Goal: Task Accomplishment & Management: Manage account settings

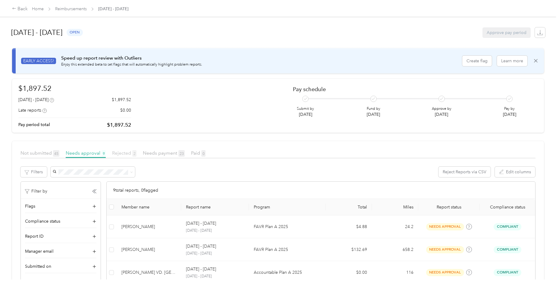
click at [122, 150] on span "Rejected 2" at bounding box center [124, 153] width 24 height 6
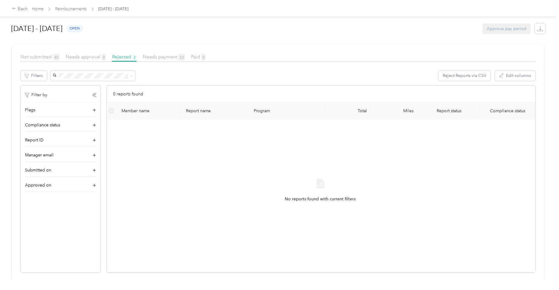
scroll to position [102, 0]
click at [87, 52] on span "Needs approval 9" at bounding box center [86, 55] width 40 height 6
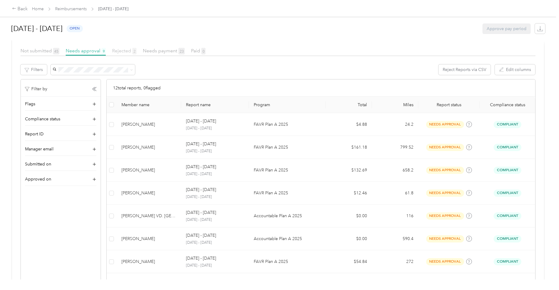
click at [123, 50] on span "Rejected 2" at bounding box center [124, 51] width 24 height 6
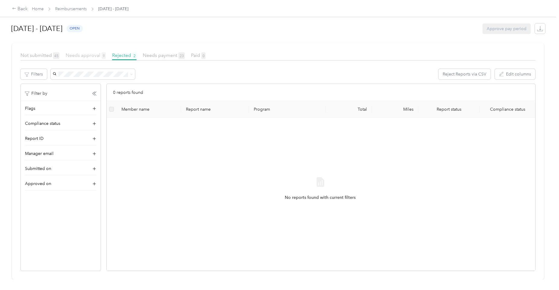
click at [81, 52] on span "Needs approval 9" at bounding box center [86, 55] width 40 height 6
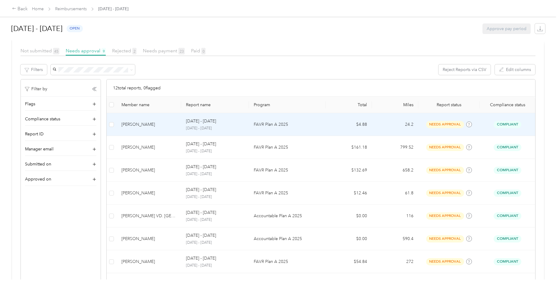
click at [222, 128] on p "[DATE] - [DATE]" at bounding box center [215, 128] width 58 height 5
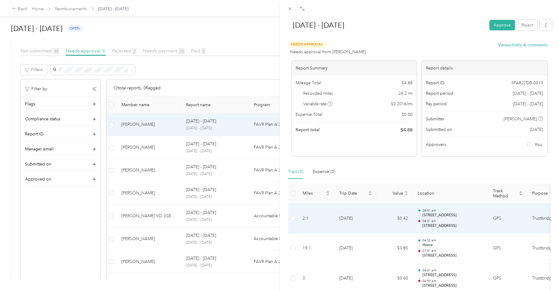
scroll to position [49, 0]
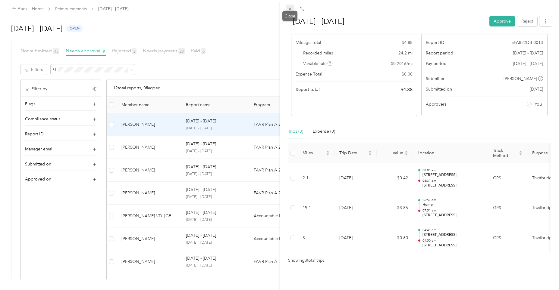
click at [292, 9] on icon at bounding box center [289, 8] width 5 height 5
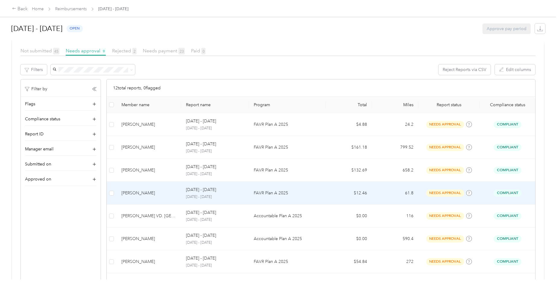
click at [218, 196] on p "[DATE] - [DATE]" at bounding box center [215, 197] width 58 height 5
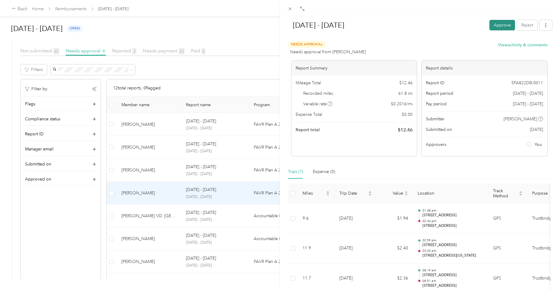
click at [502, 28] on button "Approve" at bounding box center [502, 25] width 26 height 11
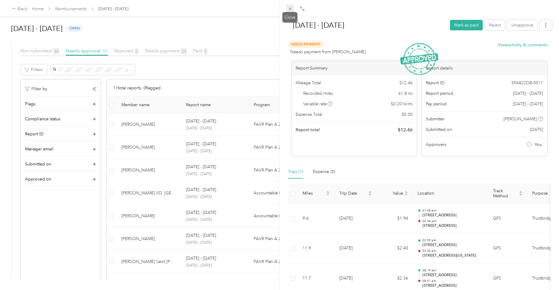
click at [290, 11] on icon at bounding box center [289, 8] width 5 height 5
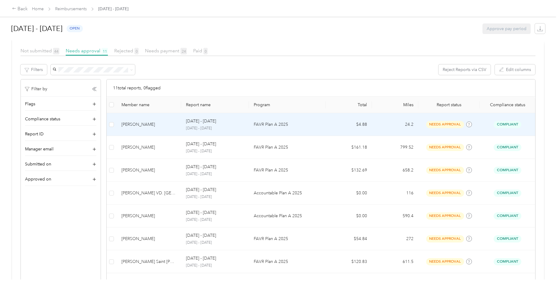
click at [204, 124] on p "[DATE] - [DATE]" at bounding box center [201, 121] width 30 height 7
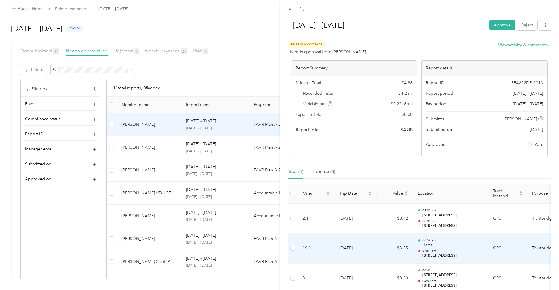
scroll to position [49, 0]
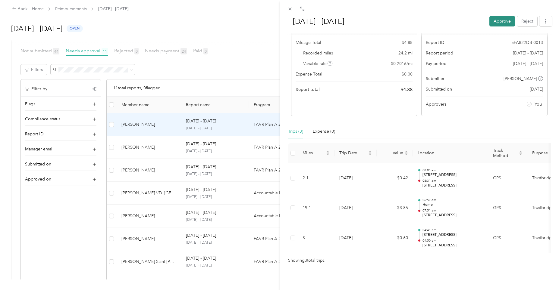
click at [499, 20] on button "Approve" at bounding box center [502, 21] width 26 height 11
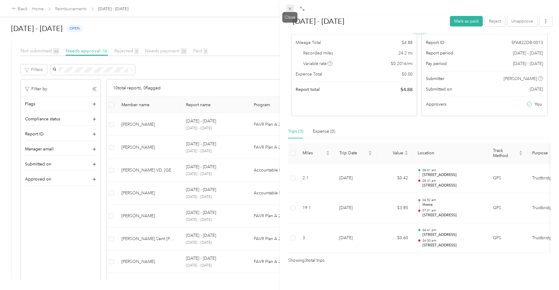
click at [291, 10] on icon at bounding box center [289, 9] width 3 height 3
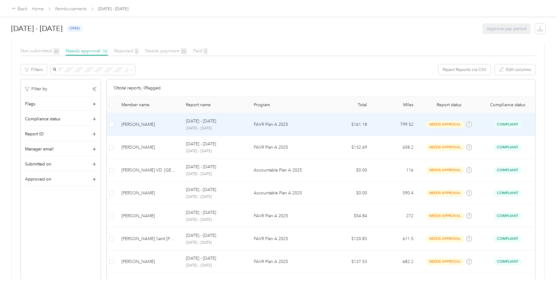
click at [210, 122] on p "[DATE] - [DATE]" at bounding box center [201, 121] width 30 height 7
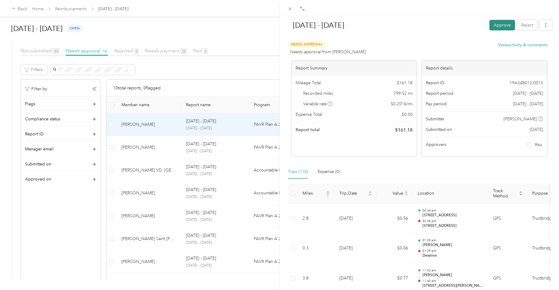
click at [493, 24] on button "Approve" at bounding box center [502, 25] width 26 height 11
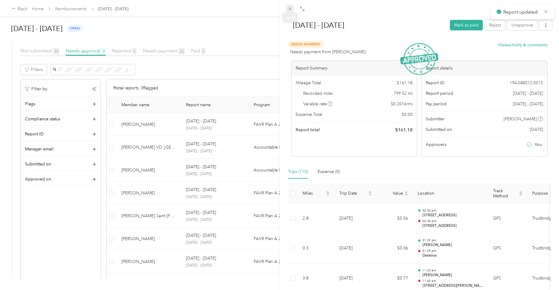
click at [289, 8] on icon at bounding box center [289, 8] width 5 height 5
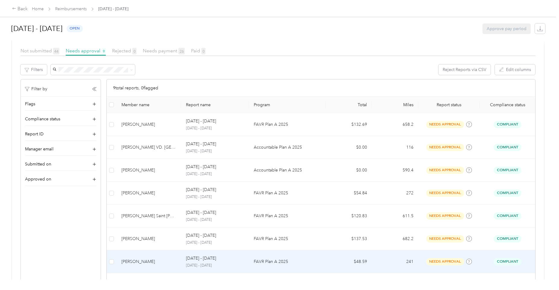
click at [212, 257] on p "[DATE] - [DATE]" at bounding box center [201, 258] width 30 height 7
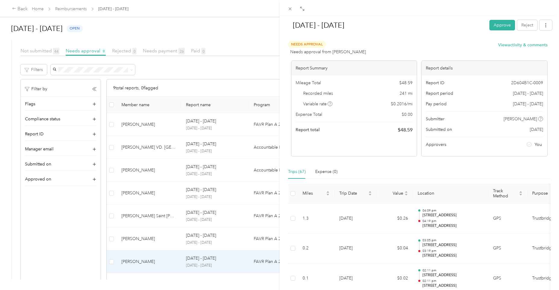
click at [492, 27] on button "Approve" at bounding box center [502, 25] width 26 height 11
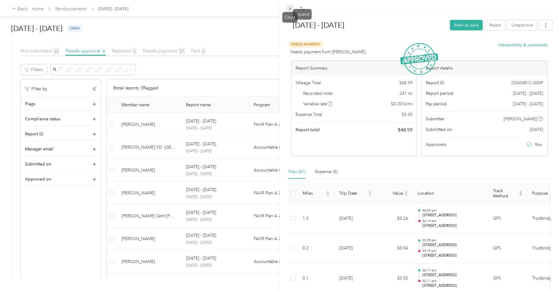
click at [289, 9] on icon at bounding box center [289, 8] width 5 height 5
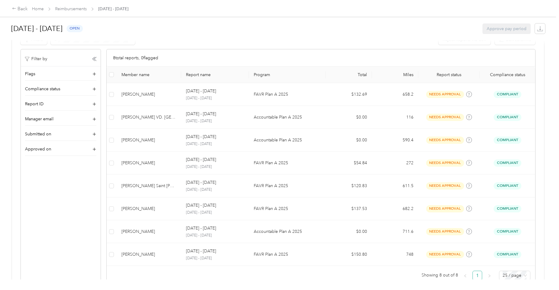
scroll to position [151, 0]
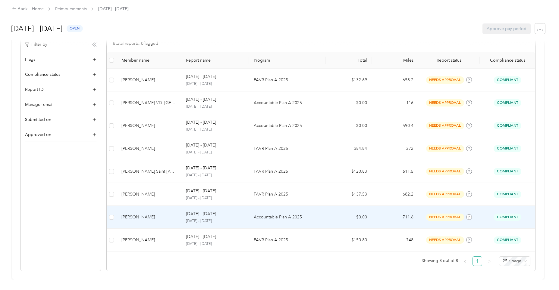
click at [198, 211] on p "[DATE] - [DATE]" at bounding box center [201, 214] width 30 height 7
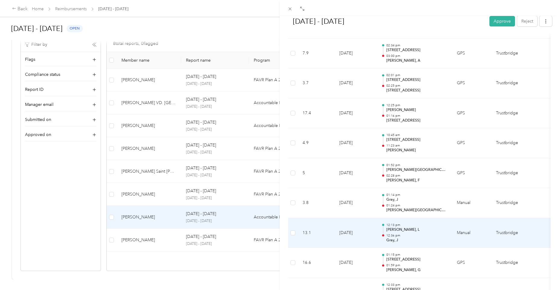
scroll to position [753, 0]
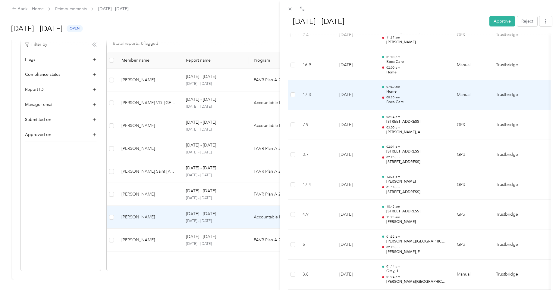
click at [385, 93] on div at bounding box center [383, 95] width 4 height 19
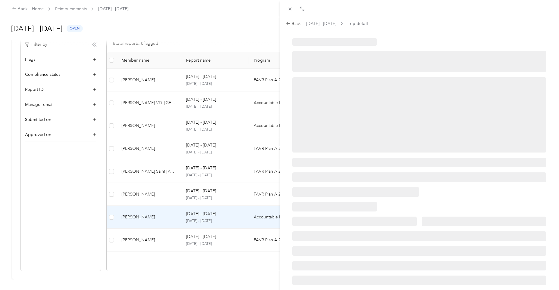
scroll to position [0, 0]
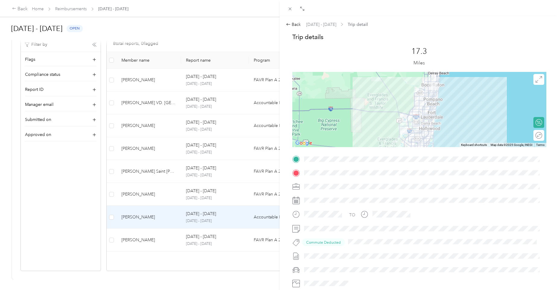
click at [327, 169] on span at bounding box center [424, 173] width 245 height 10
click at [296, 25] on div "Back" at bounding box center [293, 24] width 15 height 6
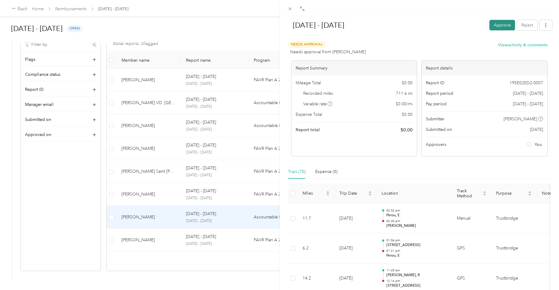
click at [491, 25] on button "Approve" at bounding box center [502, 25] width 26 height 11
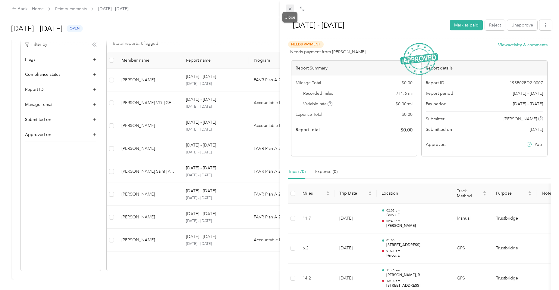
click at [291, 11] on span at bounding box center [290, 9] width 8 height 8
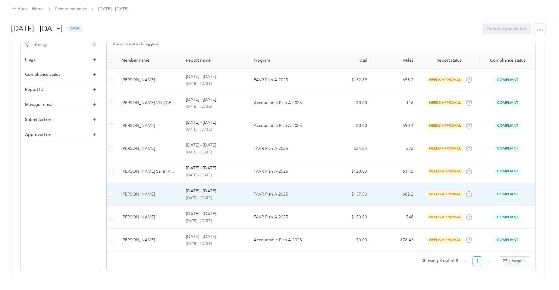
click at [203, 188] on p "[DATE] - [DATE]" at bounding box center [201, 191] width 30 height 7
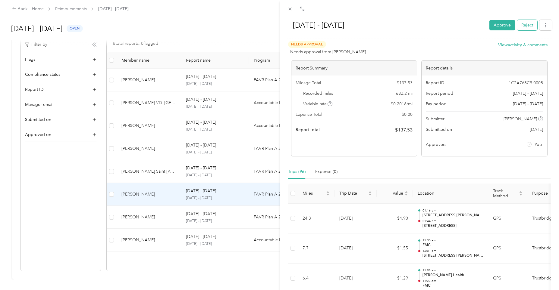
click at [527, 24] on button "Reject" at bounding box center [527, 25] width 20 height 11
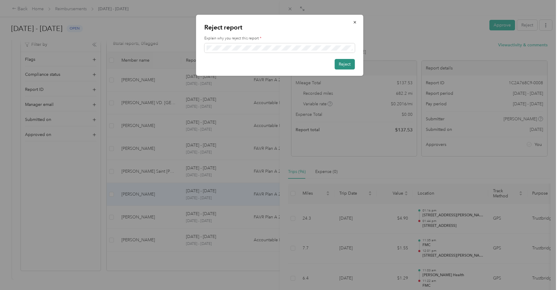
click at [348, 64] on button "Reject" at bounding box center [344, 64] width 20 height 11
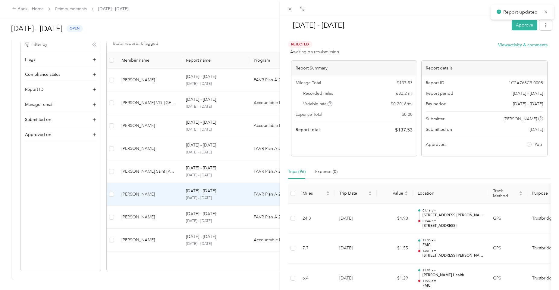
scroll to position [129, 0]
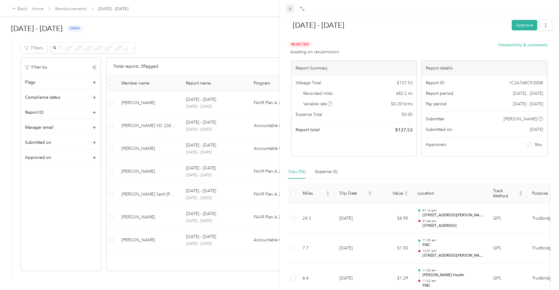
click at [289, 10] on icon at bounding box center [289, 8] width 5 height 5
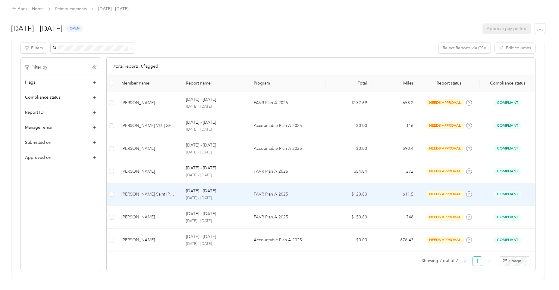
click at [209, 189] on p "[DATE] - [DATE]" at bounding box center [201, 191] width 30 height 7
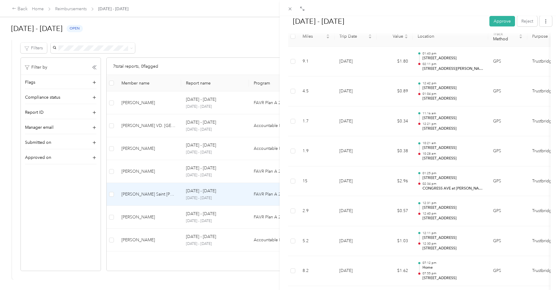
scroll to position [127, 0]
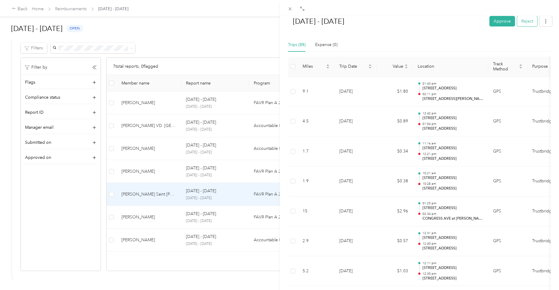
click at [524, 23] on button "Reject" at bounding box center [527, 21] width 20 height 11
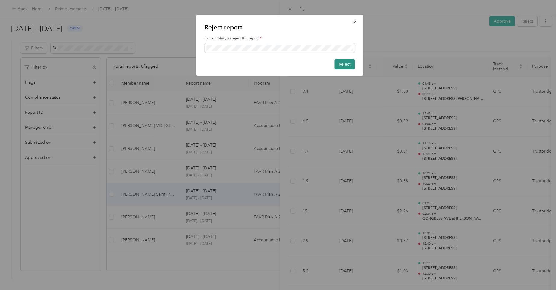
scroll to position [0, 0]
click at [342, 65] on button "Reject" at bounding box center [344, 64] width 20 height 11
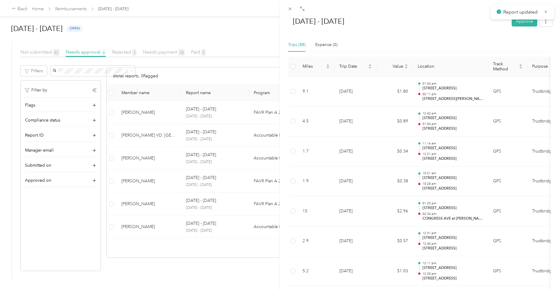
scroll to position [106, 0]
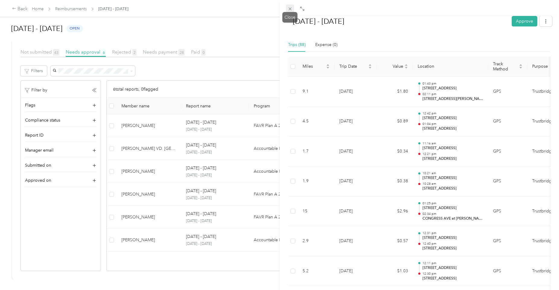
click at [289, 8] on icon at bounding box center [289, 8] width 5 height 5
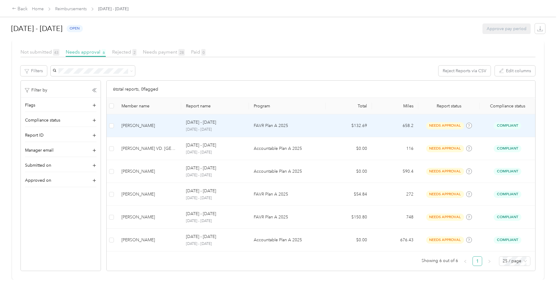
click at [208, 122] on div "[DATE] - [DATE] [DATE] - [DATE]" at bounding box center [215, 125] width 58 height 13
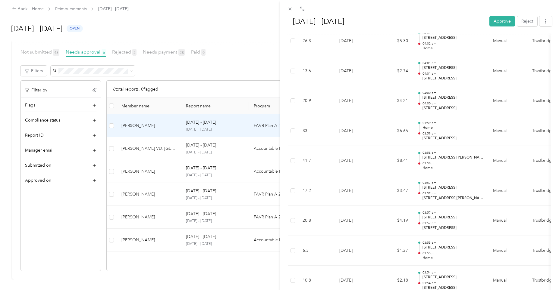
scroll to position [1008, 0]
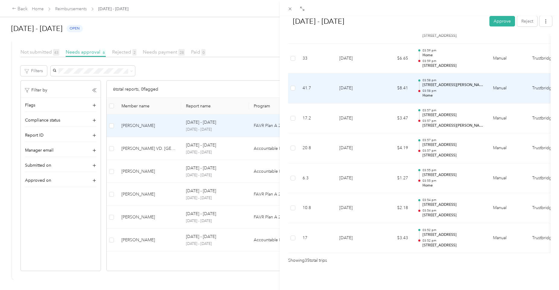
click at [403, 79] on td "$8.41" at bounding box center [394, 88] width 36 height 30
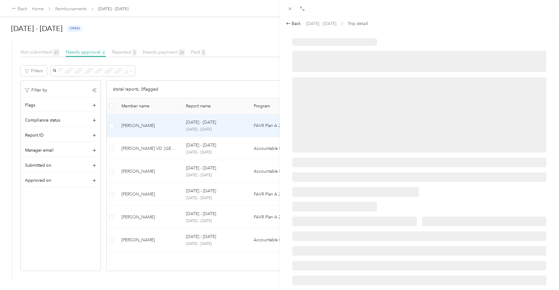
scroll to position [0, 0]
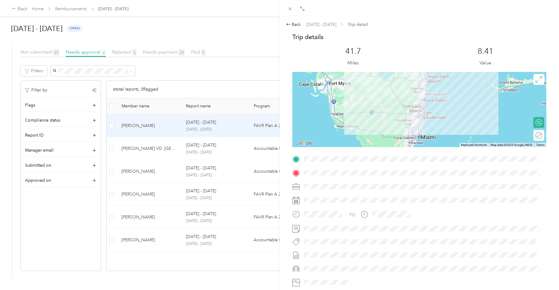
click at [408, 177] on span at bounding box center [424, 173] width 245 height 10
click at [294, 24] on div "Back" at bounding box center [293, 24] width 15 height 6
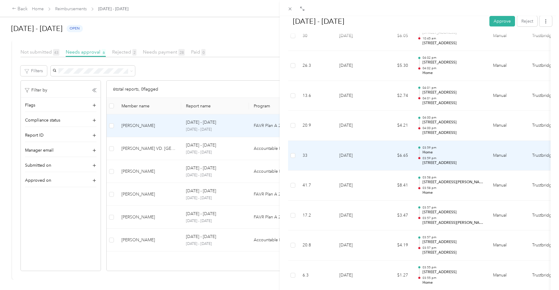
scroll to position [888, 0]
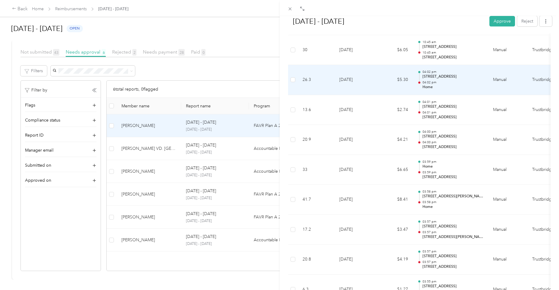
click at [397, 70] on td "$5.30" at bounding box center [394, 80] width 36 height 30
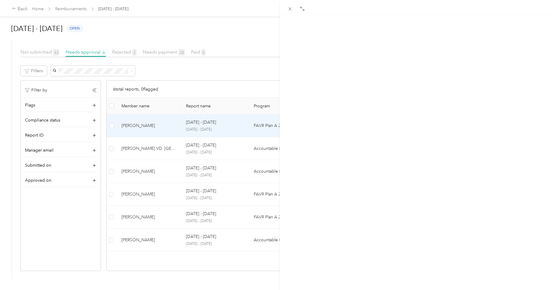
scroll to position [0, 0]
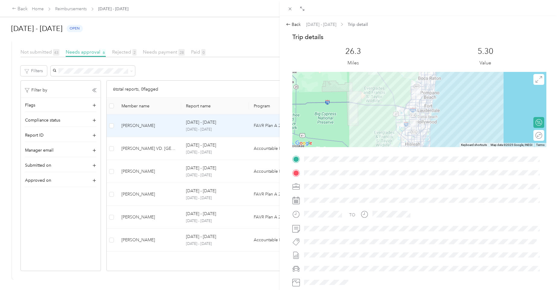
click at [298, 159] on div at bounding box center [419, 159] width 254 height 10
click at [296, 25] on div "Back" at bounding box center [293, 24] width 15 height 6
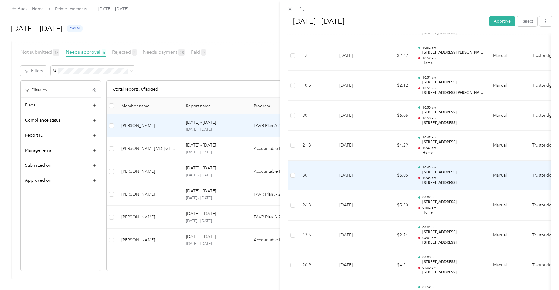
scroll to position [753, 0]
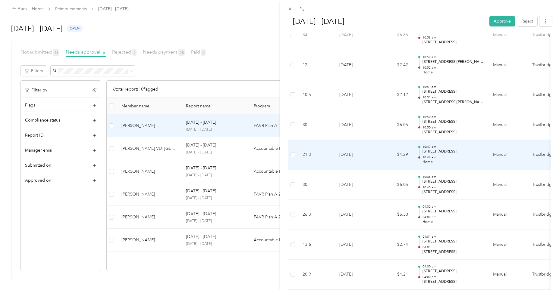
click at [440, 162] on p "Home" at bounding box center [452, 162] width 61 height 5
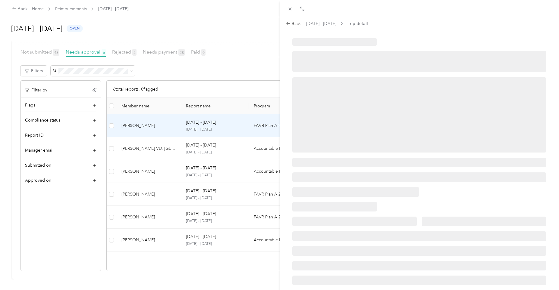
scroll to position [0, 0]
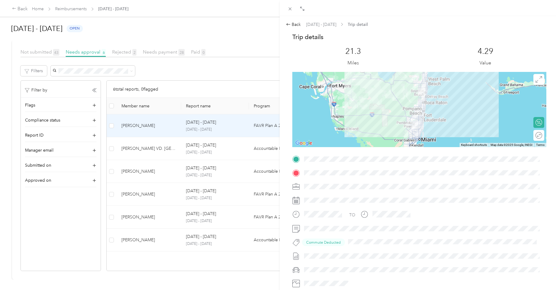
click at [298, 154] on div "Trip details This trip cannot be edited because it is either under review, appr…" at bounding box center [419, 167] width 254 height 269
click at [297, 26] on div "Back" at bounding box center [293, 24] width 15 height 6
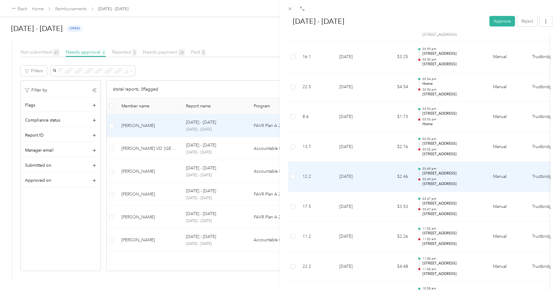
scroll to position [422, 0]
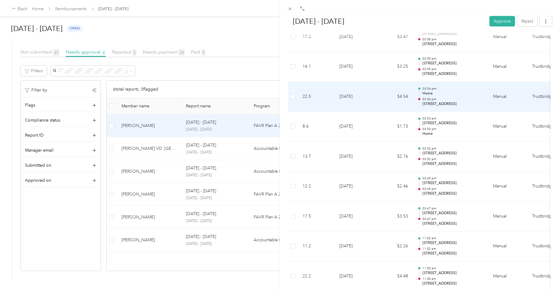
click at [408, 100] on td "$4.54" at bounding box center [394, 97] width 36 height 30
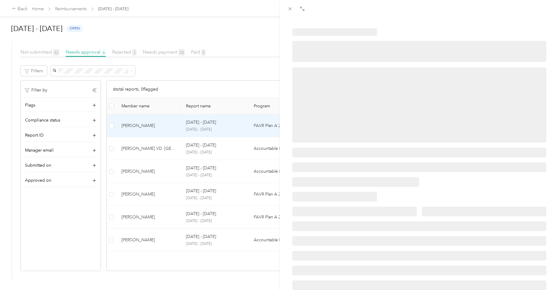
scroll to position [0, 0]
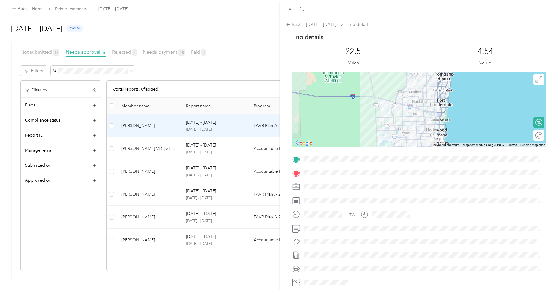
click at [303, 173] on span at bounding box center [424, 173] width 245 height 10
click at [297, 23] on div "Back" at bounding box center [293, 24] width 15 height 6
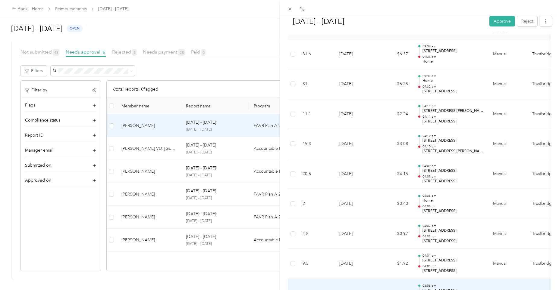
scroll to position [155, 0]
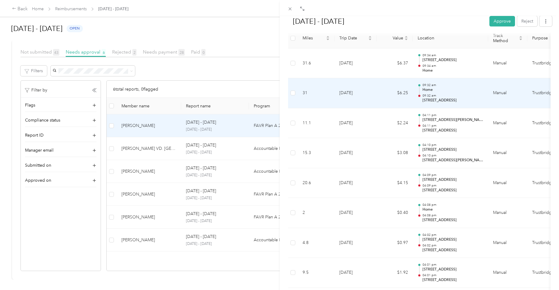
click at [419, 91] on div at bounding box center [419, 90] width 0 height 8
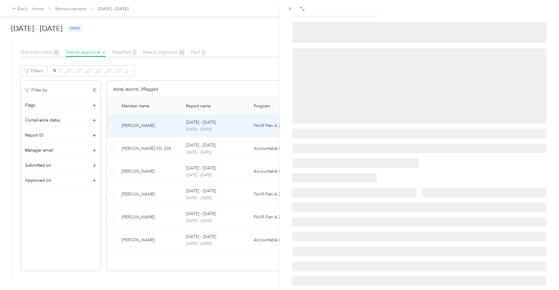
scroll to position [0, 0]
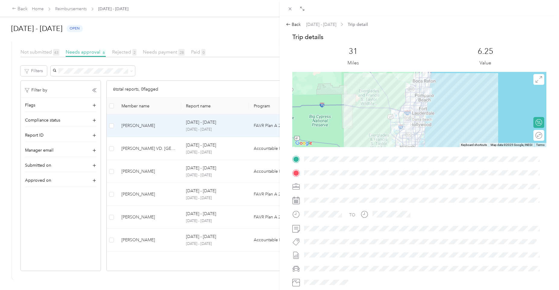
click at [410, 173] on span at bounding box center [424, 173] width 245 height 10
click at [299, 26] on div "Back" at bounding box center [293, 24] width 15 height 6
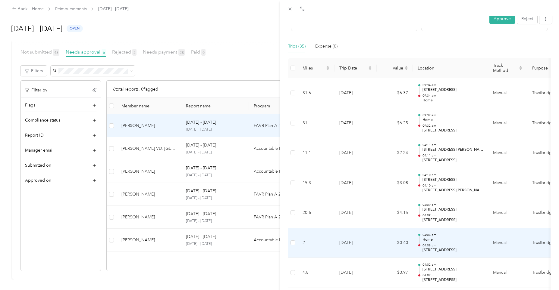
scroll to position [126, 0]
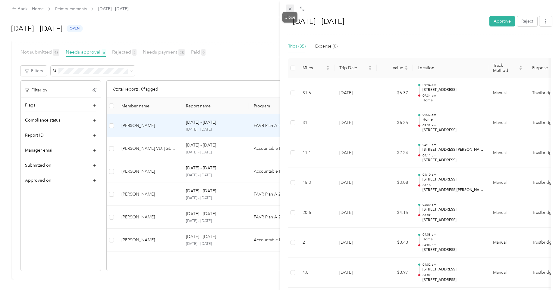
click at [290, 8] on icon at bounding box center [289, 8] width 5 height 5
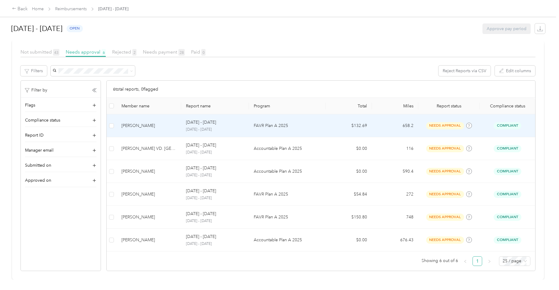
click at [201, 119] on p "[DATE] - [DATE]" at bounding box center [201, 122] width 30 height 7
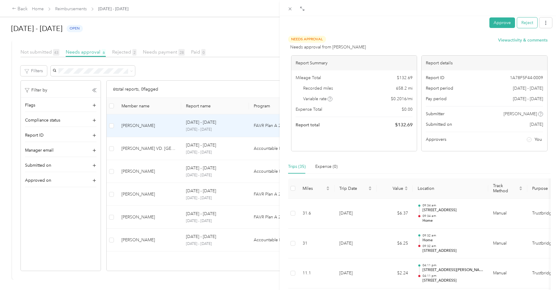
click at [524, 20] on button "Reject" at bounding box center [527, 22] width 20 height 11
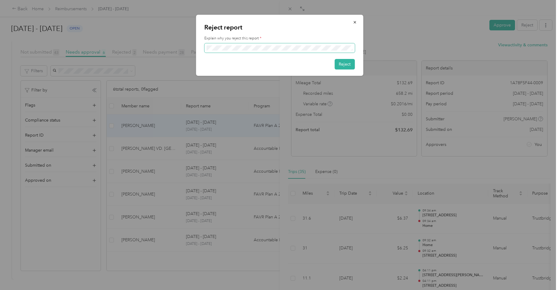
scroll to position [0, 4]
click at [343, 61] on button "Reject" at bounding box center [344, 64] width 20 height 11
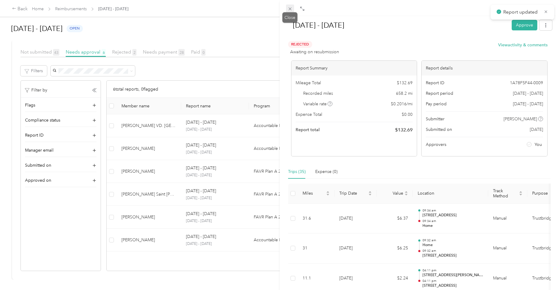
click at [291, 8] on icon at bounding box center [289, 8] width 5 height 5
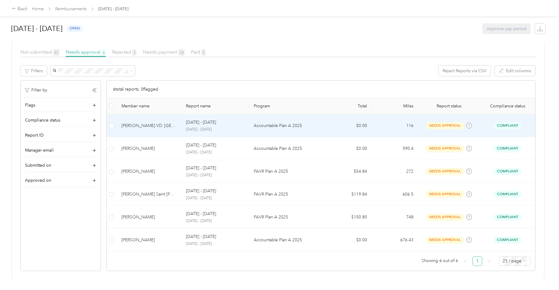
click at [192, 120] on p "[DATE] - [DATE]" at bounding box center [201, 122] width 30 height 7
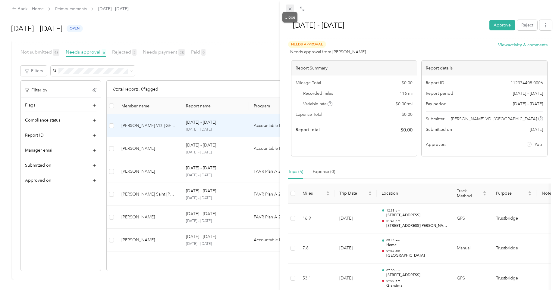
click at [291, 8] on icon at bounding box center [289, 9] width 3 height 3
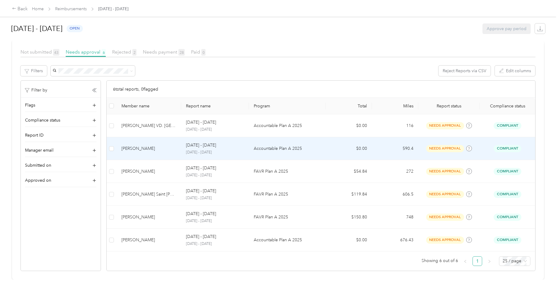
click at [271, 145] on p "Accountable Plan A 2025" at bounding box center [287, 148] width 67 height 7
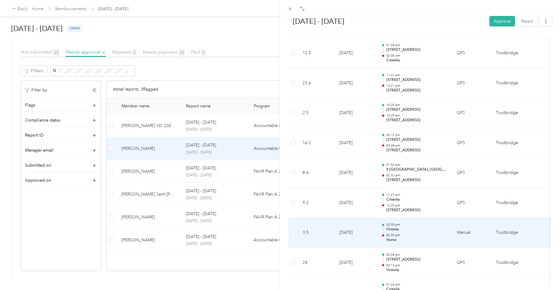
scroll to position [1005, 0]
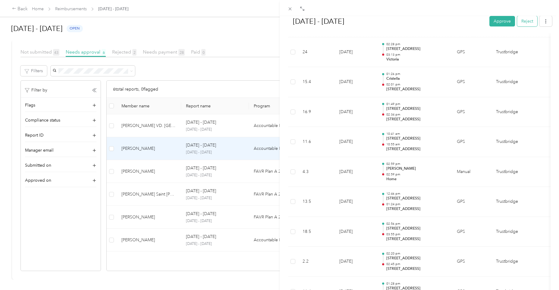
click at [522, 23] on button "Reject" at bounding box center [527, 21] width 20 height 11
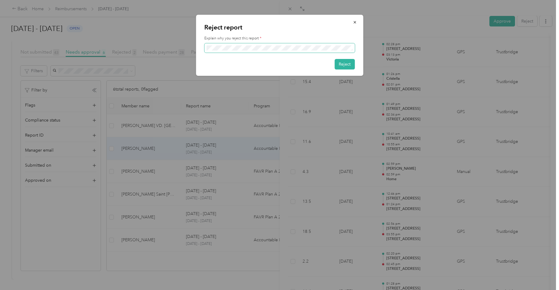
scroll to position [0, 72]
click at [343, 65] on button "Reject" at bounding box center [344, 64] width 20 height 11
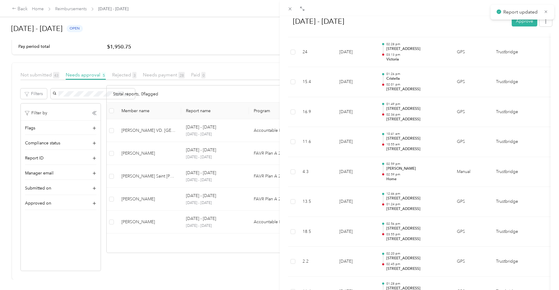
scroll to position [83, 0]
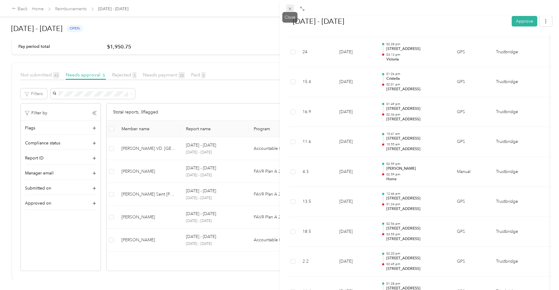
click at [291, 11] on icon at bounding box center [289, 8] width 5 height 5
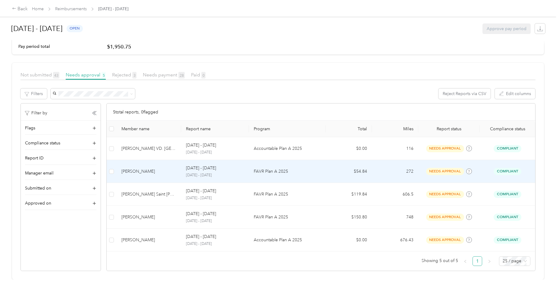
click at [266, 168] on p "FAVR Plan A 2025" at bounding box center [287, 171] width 67 height 7
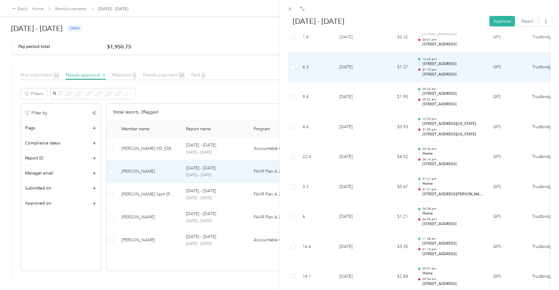
scroll to position [709, 0]
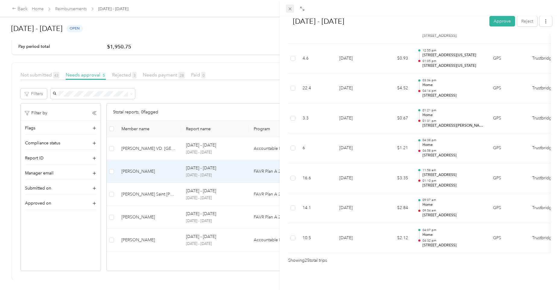
click at [291, 8] on icon at bounding box center [289, 8] width 5 height 5
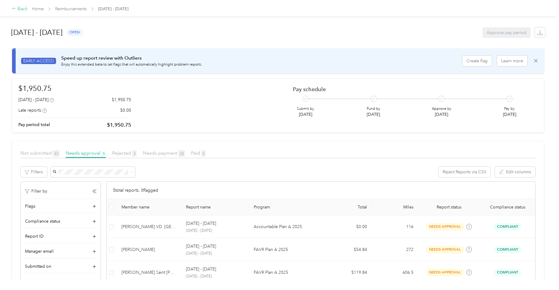
click at [20, 6] on div "Back" at bounding box center [20, 8] width 16 height 7
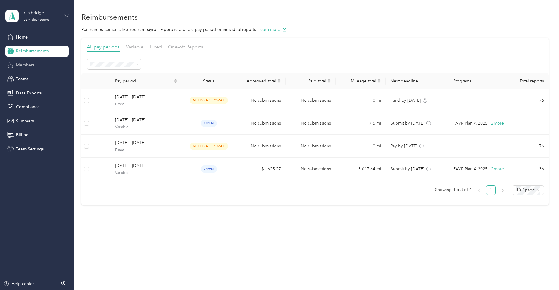
click at [29, 65] on span "Members" at bounding box center [25, 65] width 18 height 6
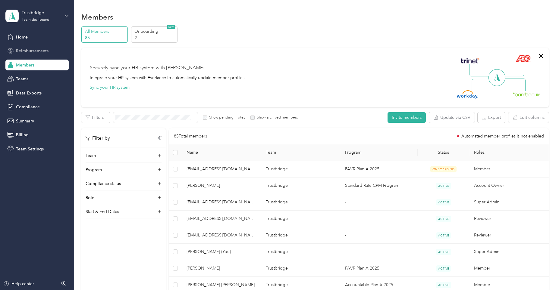
click at [40, 48] on span "Reimbursements" at bounding box center [32, 51] width 33 height 6
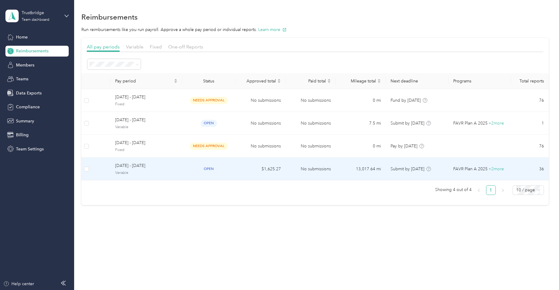
click at [275, 166] on td "$1,625.27" at bounding box center [260, 169] width 50 height 23
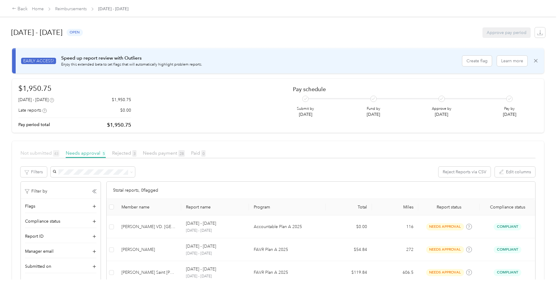
click at [41, 154] on span "Not submitted 43" at bounding box center [39, 153] width 39 height 6
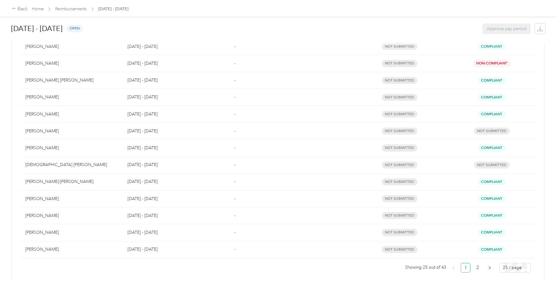
scroll to position [372, 0]
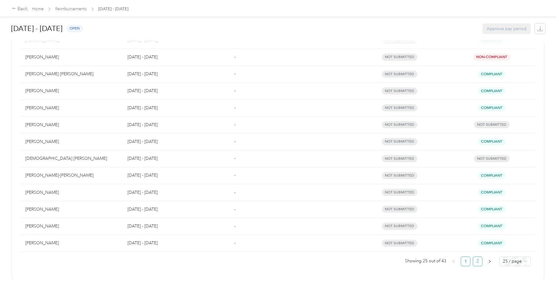
click at [477, 257] on link "2" at bounding box center [477, 261] width 9 height 9
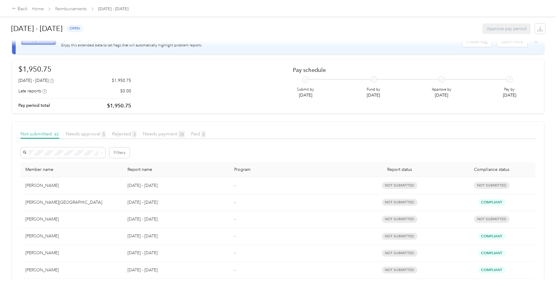
scroll to position [13, 0]
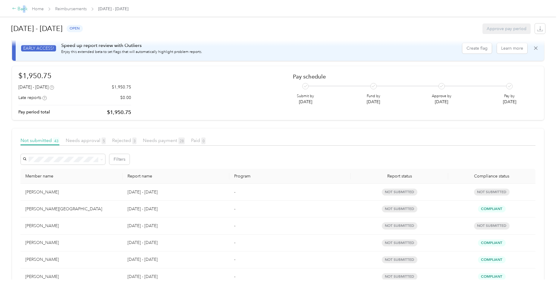
click at [24, 7] on div "Back" at bounding box center [20, 8] width 16 height 7
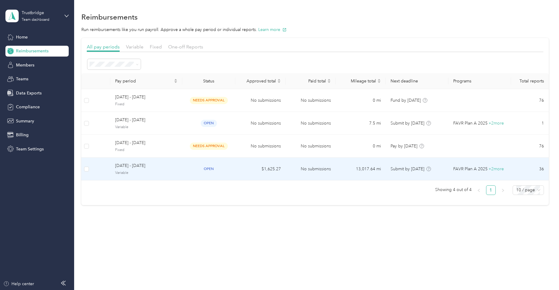
click at [329, 167] on td "No submissions" at bounding box center [310, 169] width 50 height 23
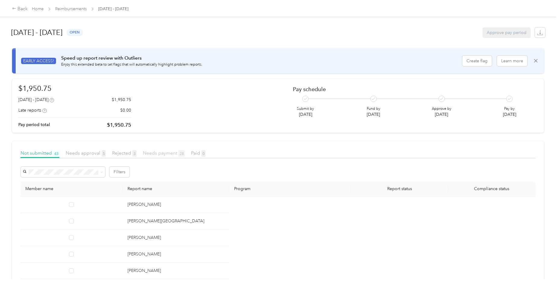
click at [155, 152] on span "Needs payment 28" at bounding box center [164, 153] width 42 height 6
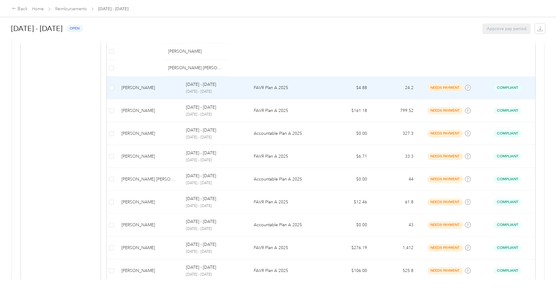
scroll to position [422, 0]
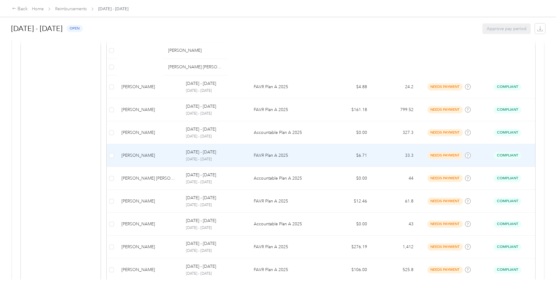
click at [210, 159] on p "[DATE] - [DATE]" at bounding box center [215, 159] width 58 height 5
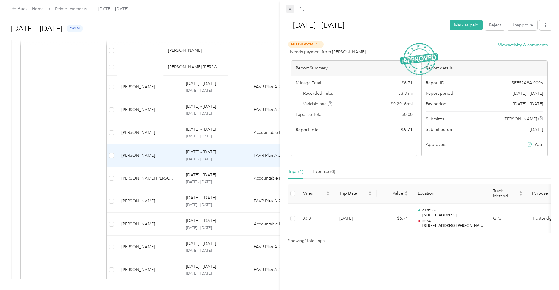
click at [290, 7] on icon at bounding box center [289, 8] width 5 height 5
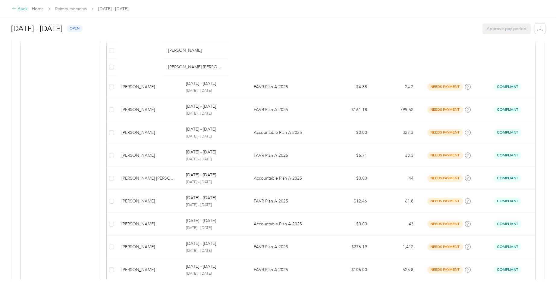
click at [20, 9] on div "Back" at bounding box center [20, 8] width 16 height 7
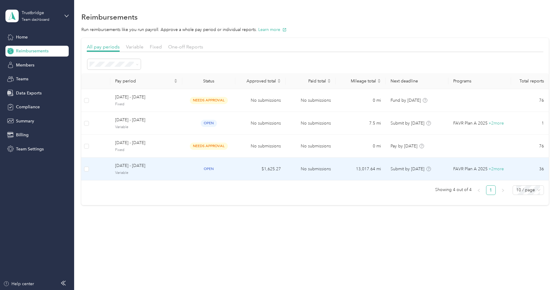
click at [310, 171] on td "No submissions" at bounding box center [310, 169] width 50 height 23
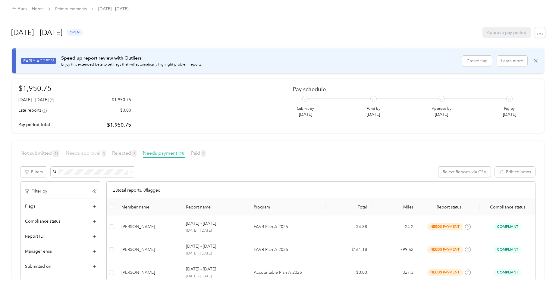
click at [85, 153] on span "Needs approval 5" at bounding box center [86, 153] width 40 height 6
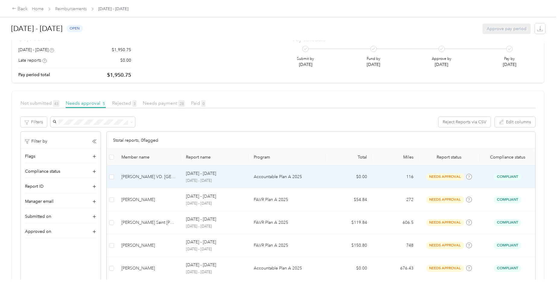
scroll to position [83, 0]
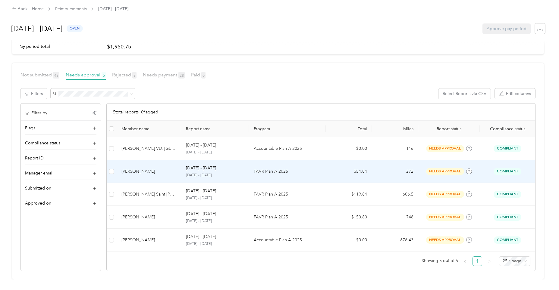
click at [258, 168] on p "FAVR Plan A 2025" at bounding box center [287, 171] width 67 height 7
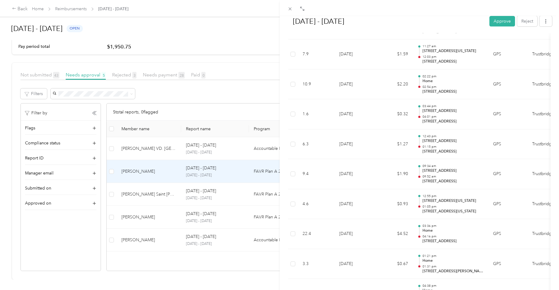
scroll to position [709, 0]
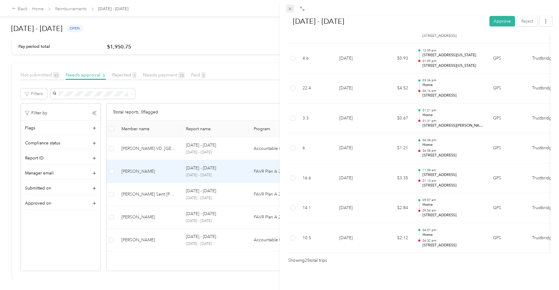
click at [288, 10] on icon at bounding box center [289, 8] width 5 height 5
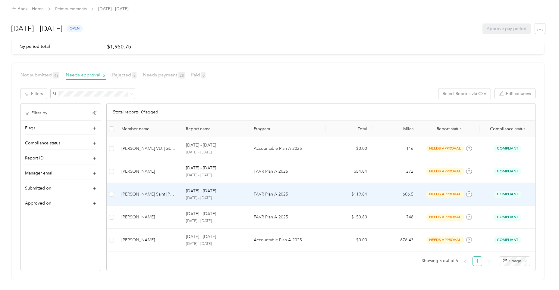
click at [211, 196] on p "[DATE] - [DATE]" at bounding box center [215, 198] width 58 height 5
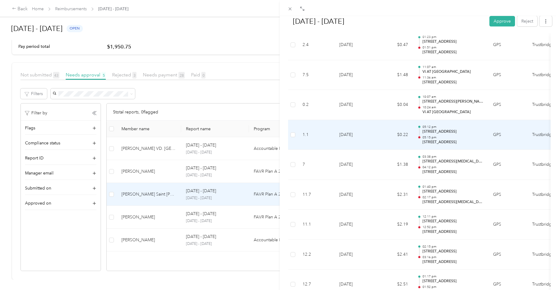
scroll to position [1295, 0]
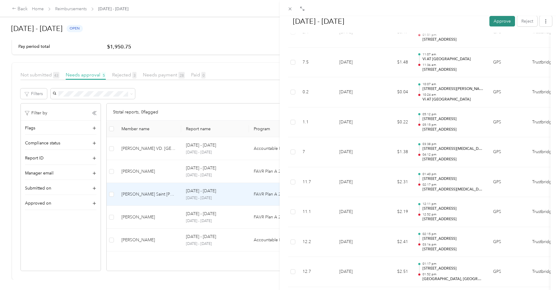
click at [491, 21] on button "Approve" at bounding box center [502, 21] width 26 height 11
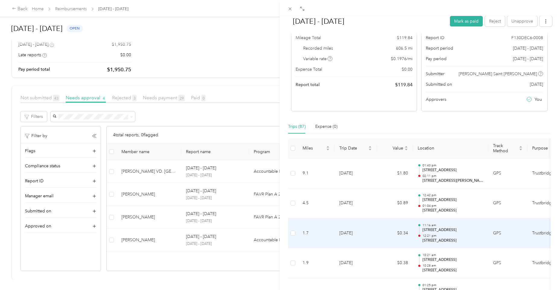
scroll to position [0, 0]
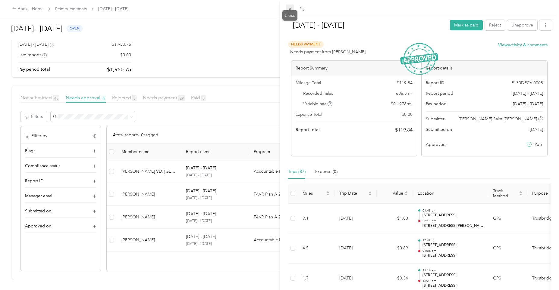
click at [290, 8] on icon at bounding box center [289, 8] width 5 height 5
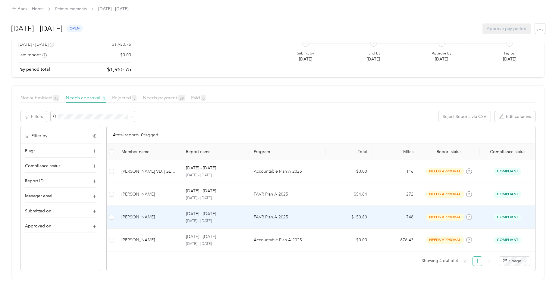
click at [191, 219] on p "[DATE] - [DATE]" at bounding box center [215, 221] width 58 height 5
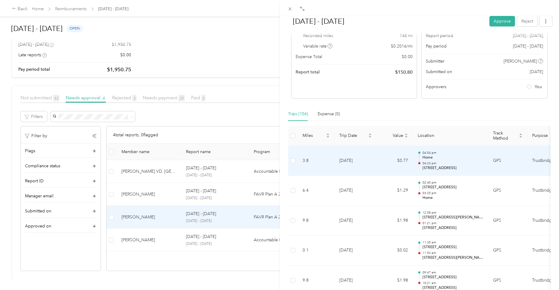
scroll to position [34, 0]
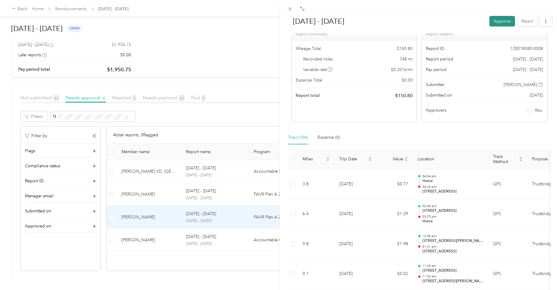
click at [493, 20] on button "Approve" at bounding box center [502, 21] width 26 height 11
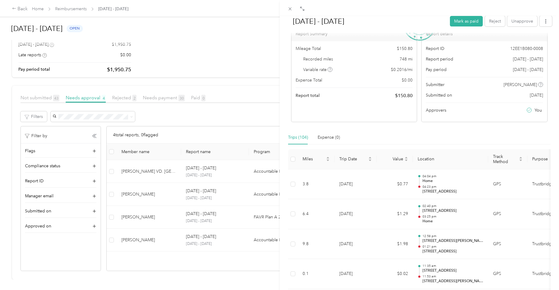
drag, startPoint x: 288, startPoint y: 11, endPoint x: 264, endPoint y: 39, distance: 37.2
click at [288, 11] on icon at bounding box center [289, 8] width 5 height 5
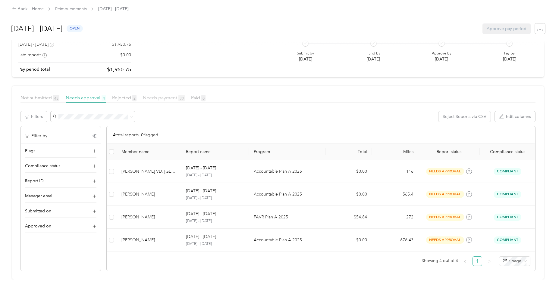
click at [159, 95] on span "Needs payment 30" at bounding box center [164, 98] width 42 height 6
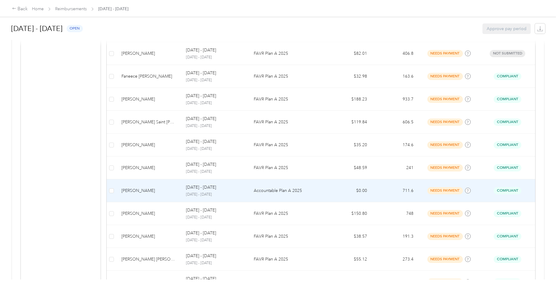
scroll to position [384, 0]
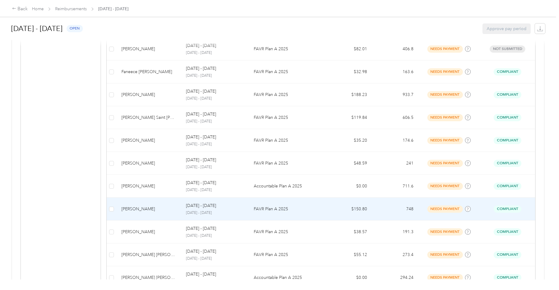
click at [212, 213] on p "[DATE] - [DATE]" at bounding box center [215, 212] width 58 height 5
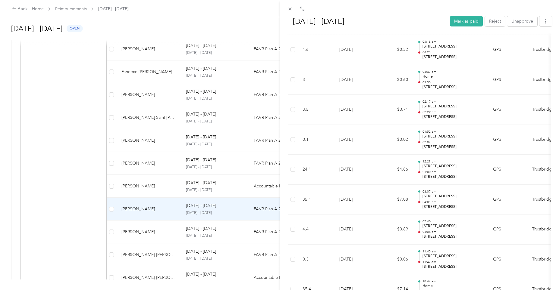
scroll to position [3020, 0]
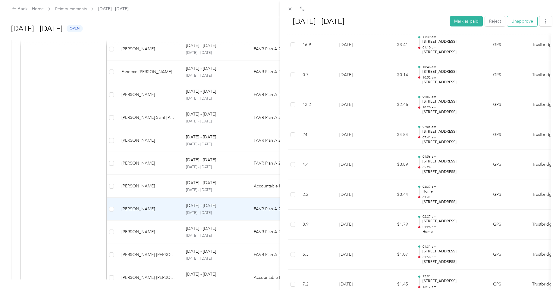
click at [514, 21] on button "Unapprove" at bounding box center [522, 21] width 30 height 11
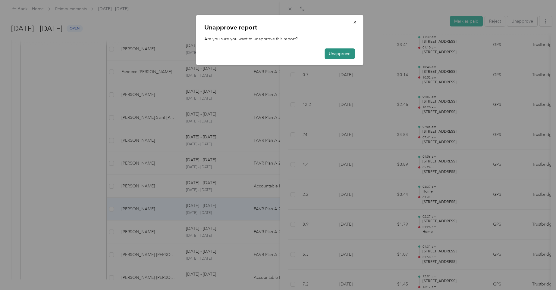
click at [333, 54] on button "Unapprove" at bounding box center [339, 53] width 30 height 11
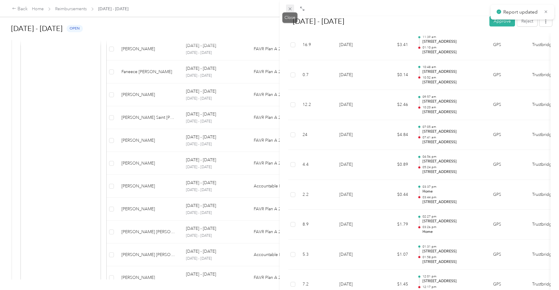
click at [290, 9] on icon at bounding box center [289, 9] width 3 height 3
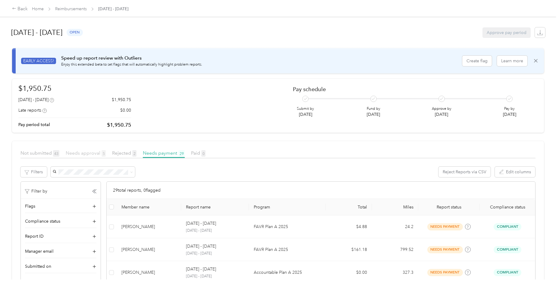
click at [85, 152] on span "Needs approval 5" at bounding box center [86, 153] width 40 height 6
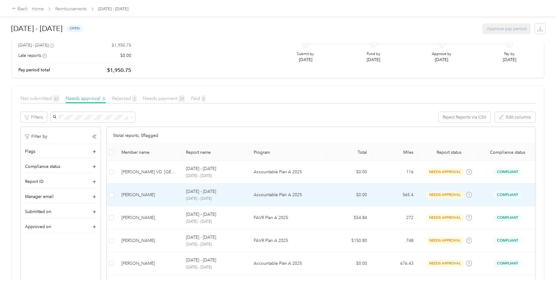
scroll to position [83, 0]
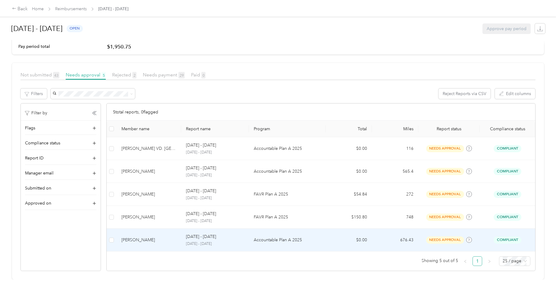
click at [217, 236] on div "[DATE] - [DATE] [DATE] - [DATE]" at bounding box center [215, 240] width 58 height 13
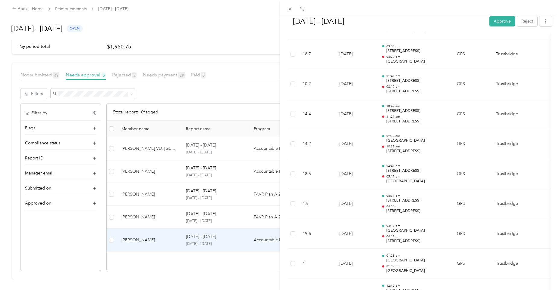
scroll to position [843, 0]
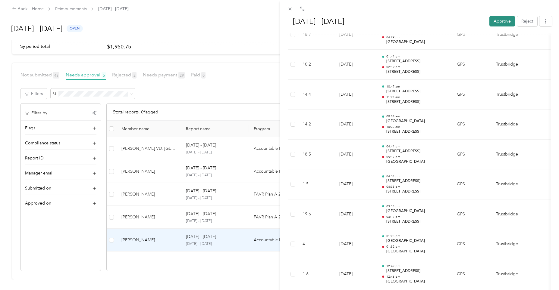
click at [503, 19] on button "Approve" at bounding box center [502, 21] width 26 height 11
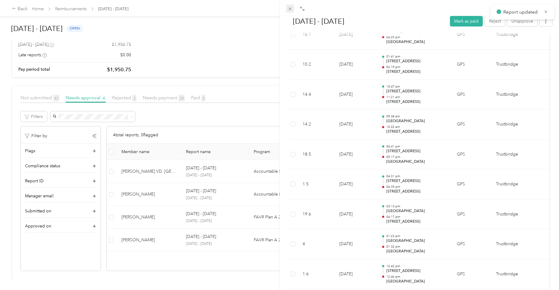
click at [288, 9] on icon at bounding box center [289, 8] width 5 height 5
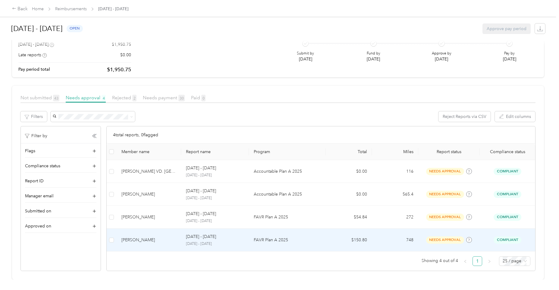
click at [209, 242] on p "[DATE] - [DATE]" at bounding box center [215, 244] width 58 height 5
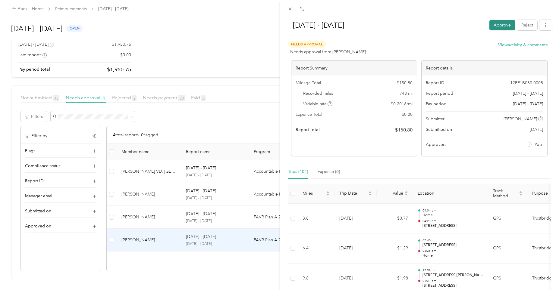
click at [492, 22] on button "Approve" at bounding box center [502, 25] width 26 height 11
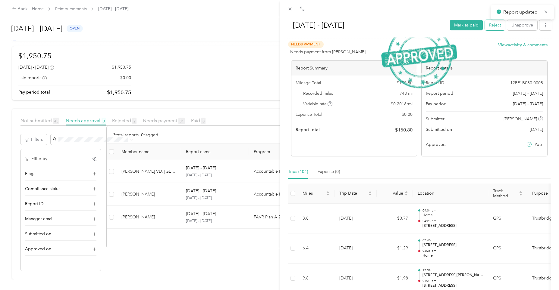
scroll to position [37, 0]
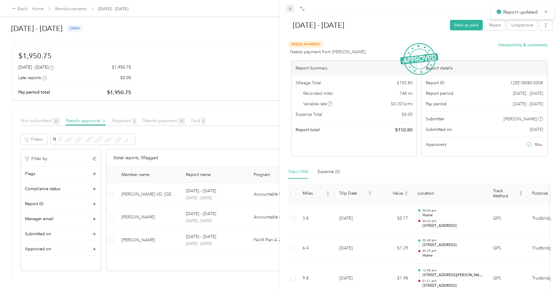
click at [290, 8] on icon at bounding box center [289, 8] width 5 height 5
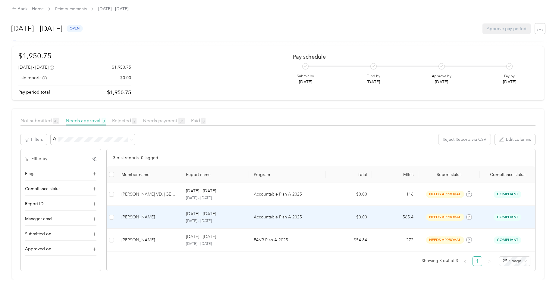
click at [211, 219] on p "[DATE] - [DATE]" at bounding box center [215, 221] width 58 height 5
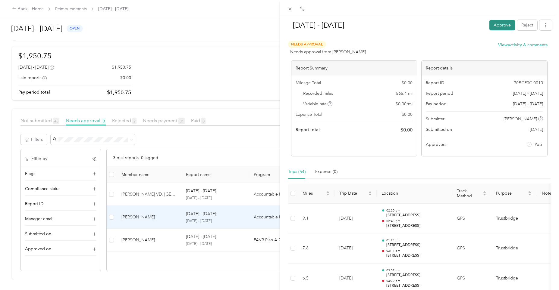
click at [498, 23] on button "Approve" at bounding box center [502, 25] width 26 height 11
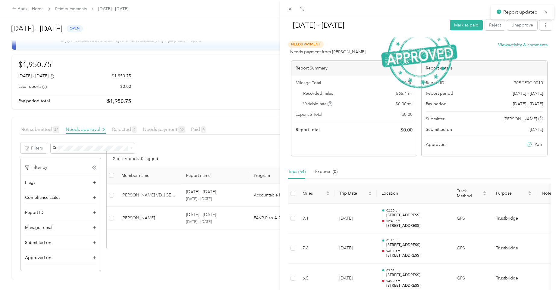
scroll to position [28, 0]
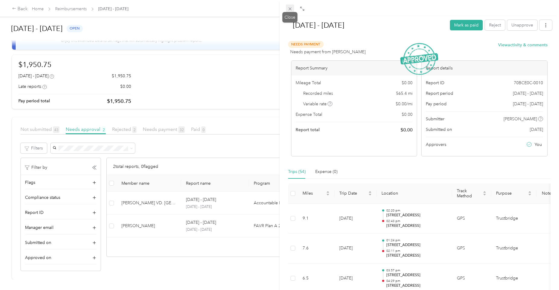
click at [291, 9] on icon at bounding box center [289, 8] width 5 height 5
